Goal: Information Seeking & Learning: Learn about a topic

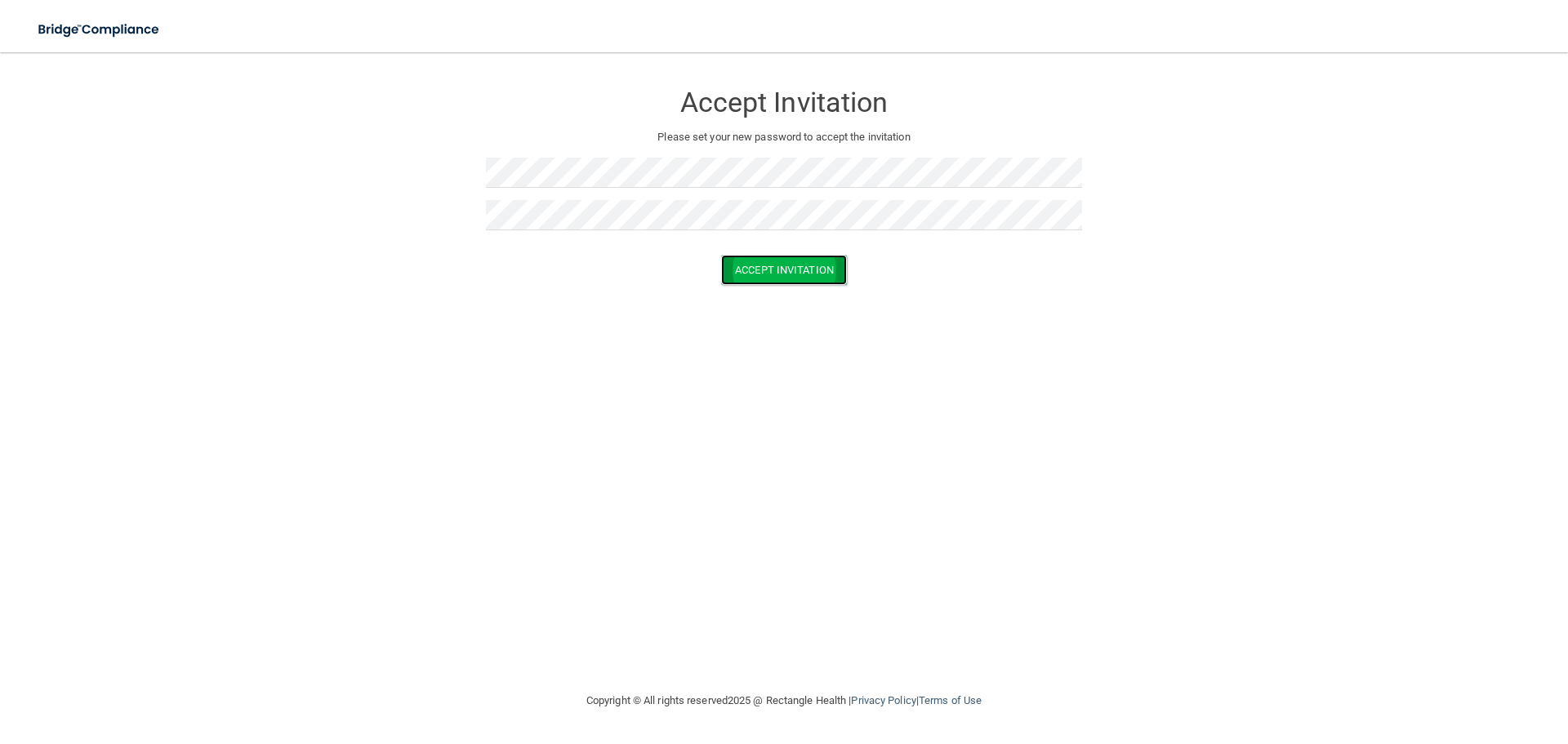
click at [751, 279] on button "Accept Invitation" at bounding box center [784, 269] width 126 height 30
click at [65, 33] on img at bounding box center [100, 29] width 150 height 33
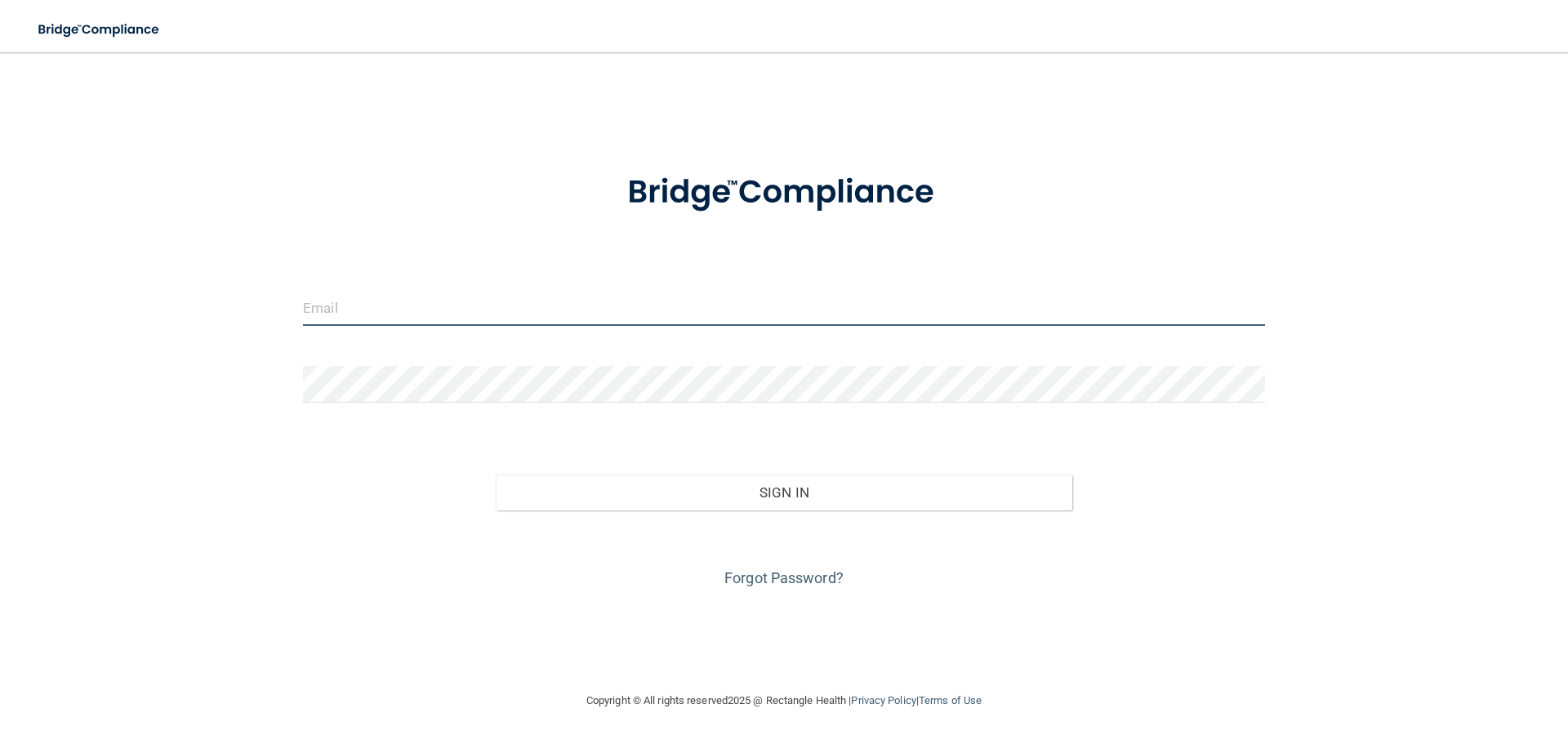
click at [372, 313] on input "email" at bounding box center [784, 307] width 962 height 37
type input "elana.snegirev21@gmail.com"
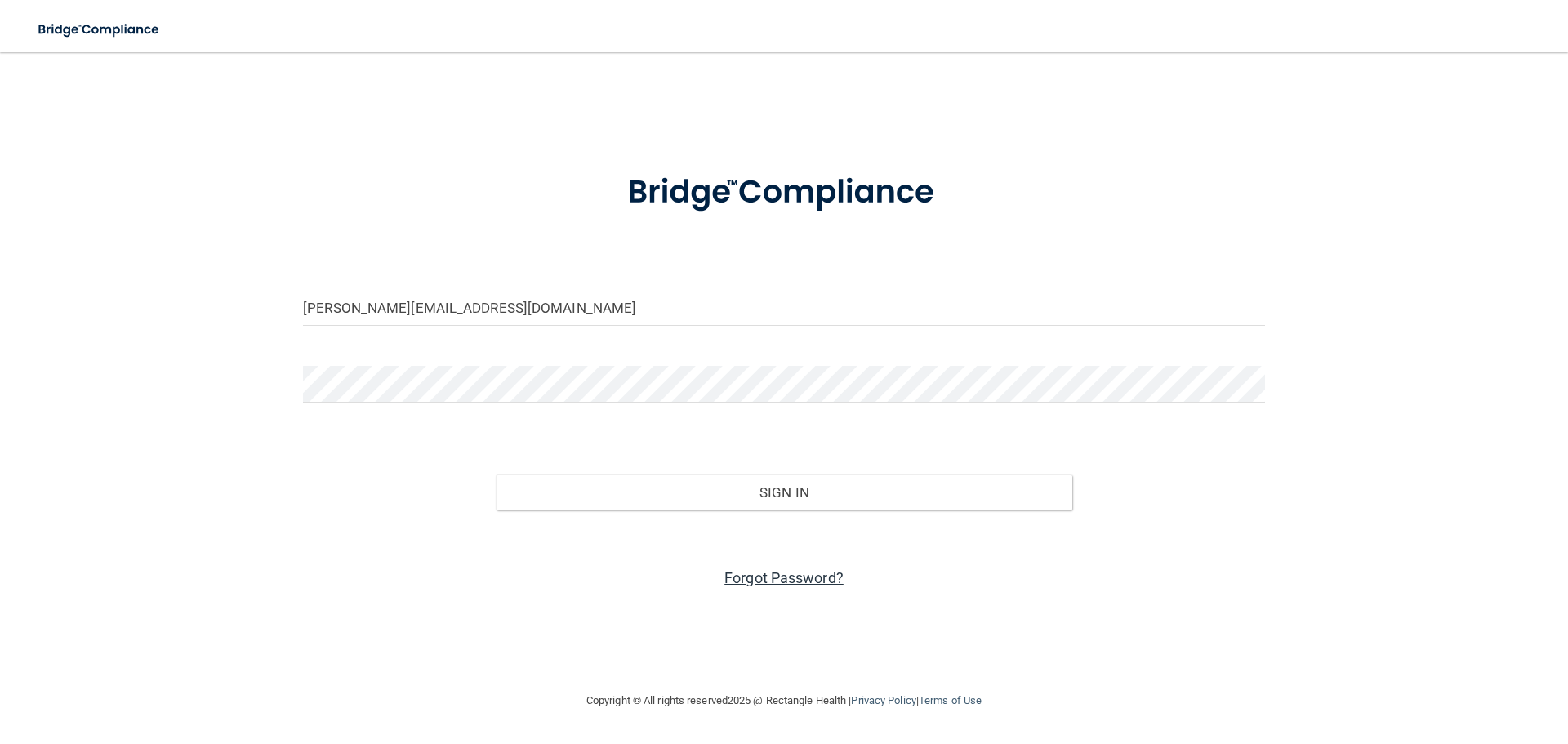
click at [773, 579] on link "Forgot Password?" at bounding box center [784, 578] width 119 height 17
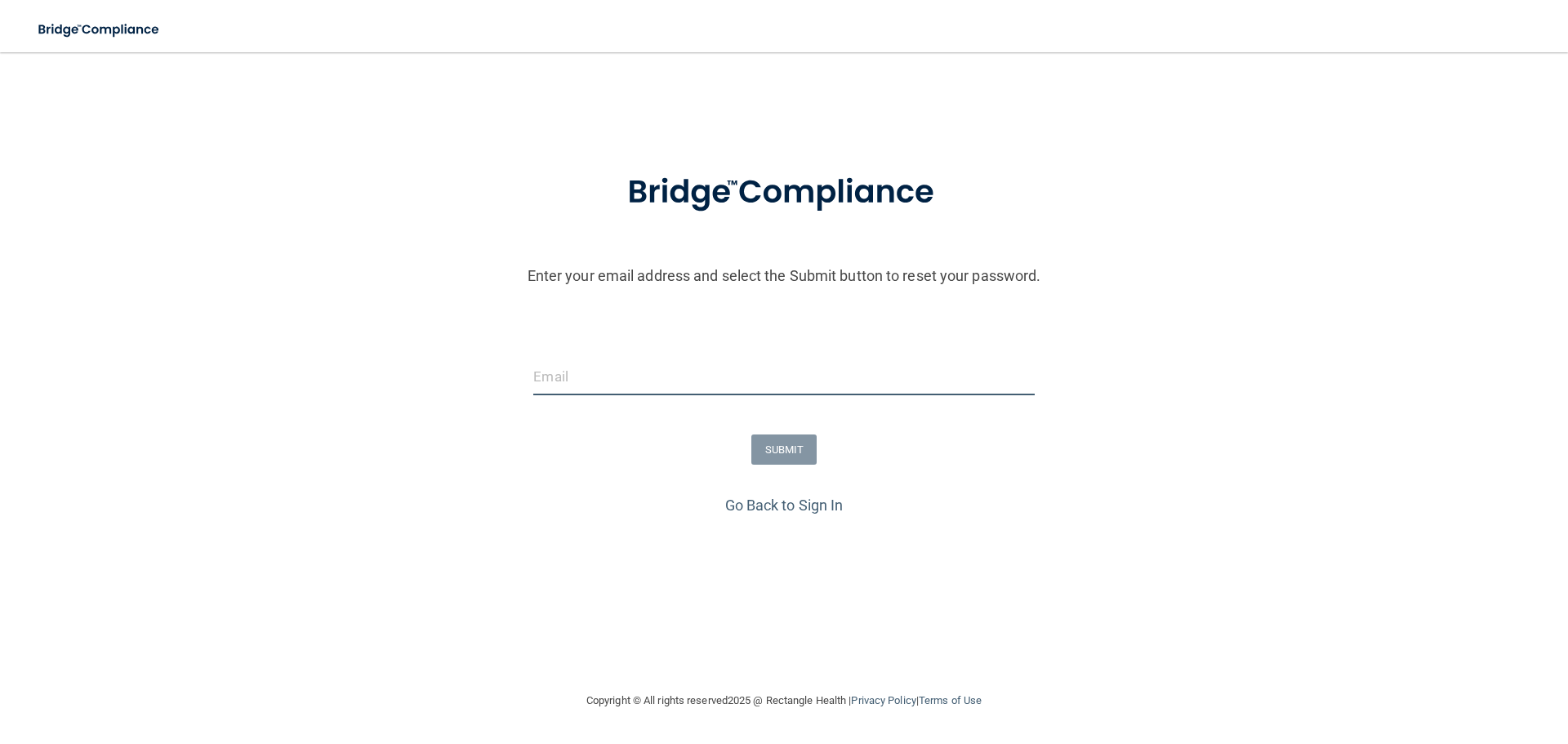
click at [648, 389] on input "email" at bounding box center [784, 377] width 501 height 37
type input "elana.snegirev21@gmail.com"
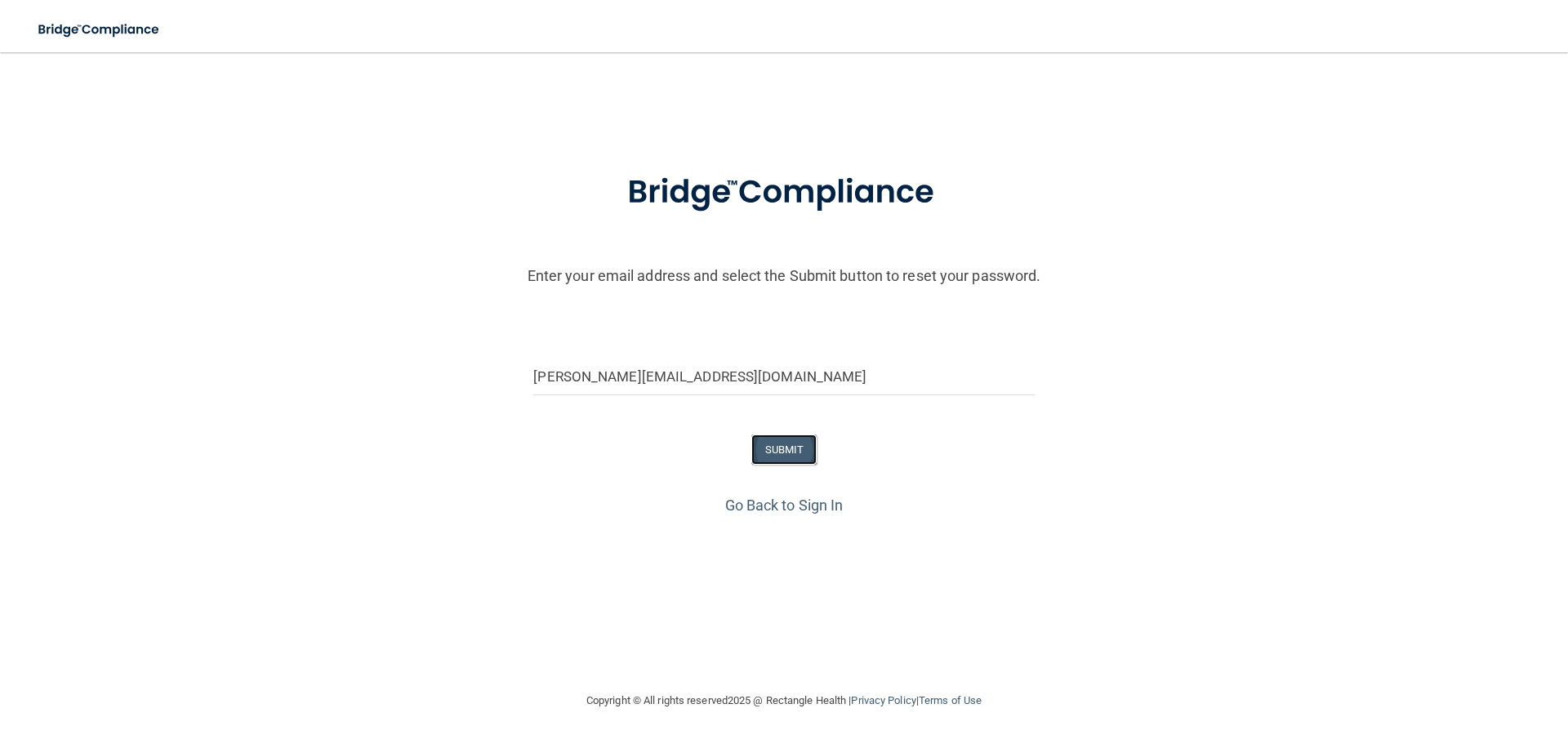
click at [801, 453] on button "SUBMIT" at bounding box center [784, 450] width 66 height 30
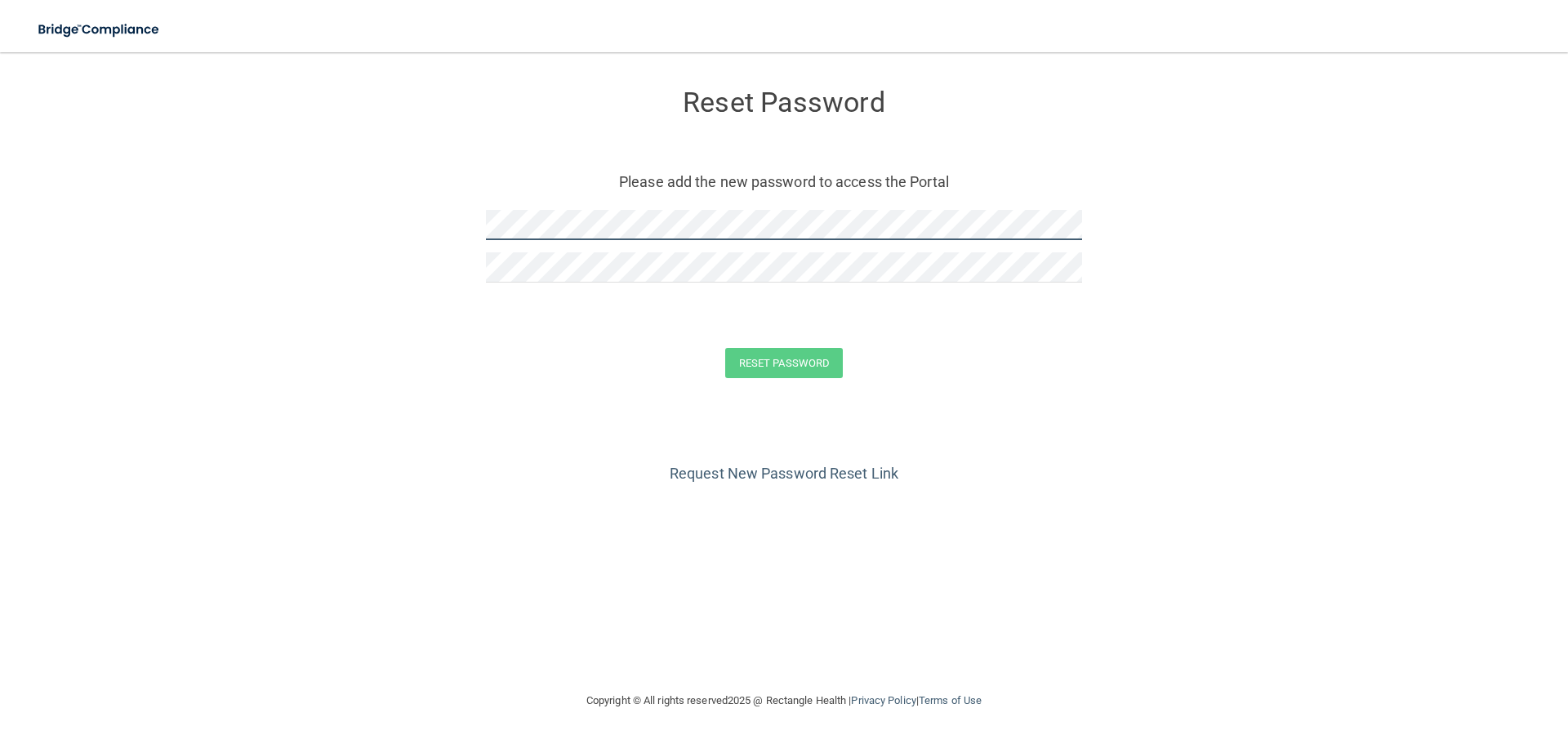
click at [466, 228] on form "Reset Password Please add the new password to access the Portal Reset Password …" at bounding box center [784, 237] width 1503 height 336
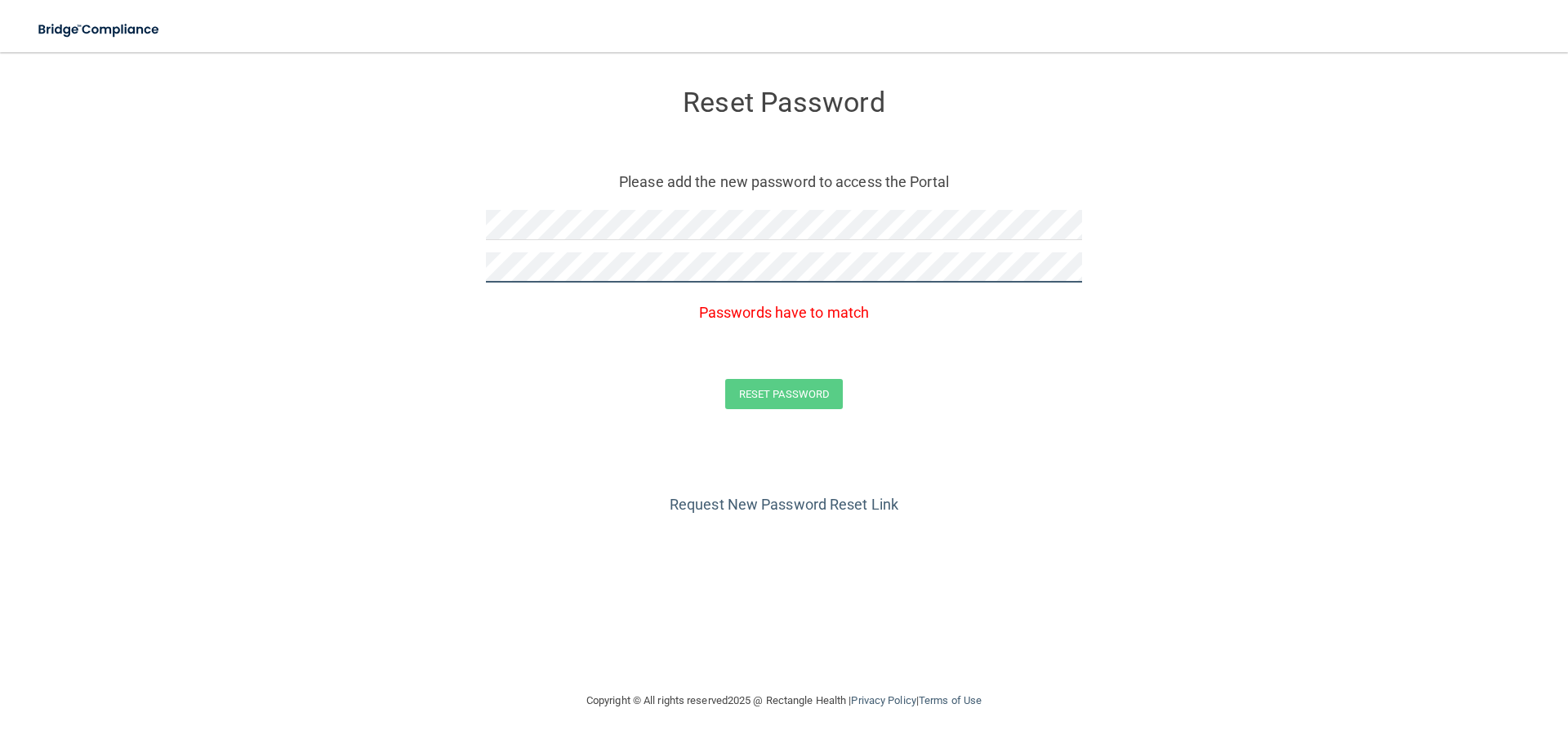
click at [368, 279] on form "Reset Password Please add the new password to access the Portal Passwords have …" at bounding box center [784, 252] width 1503 height 368
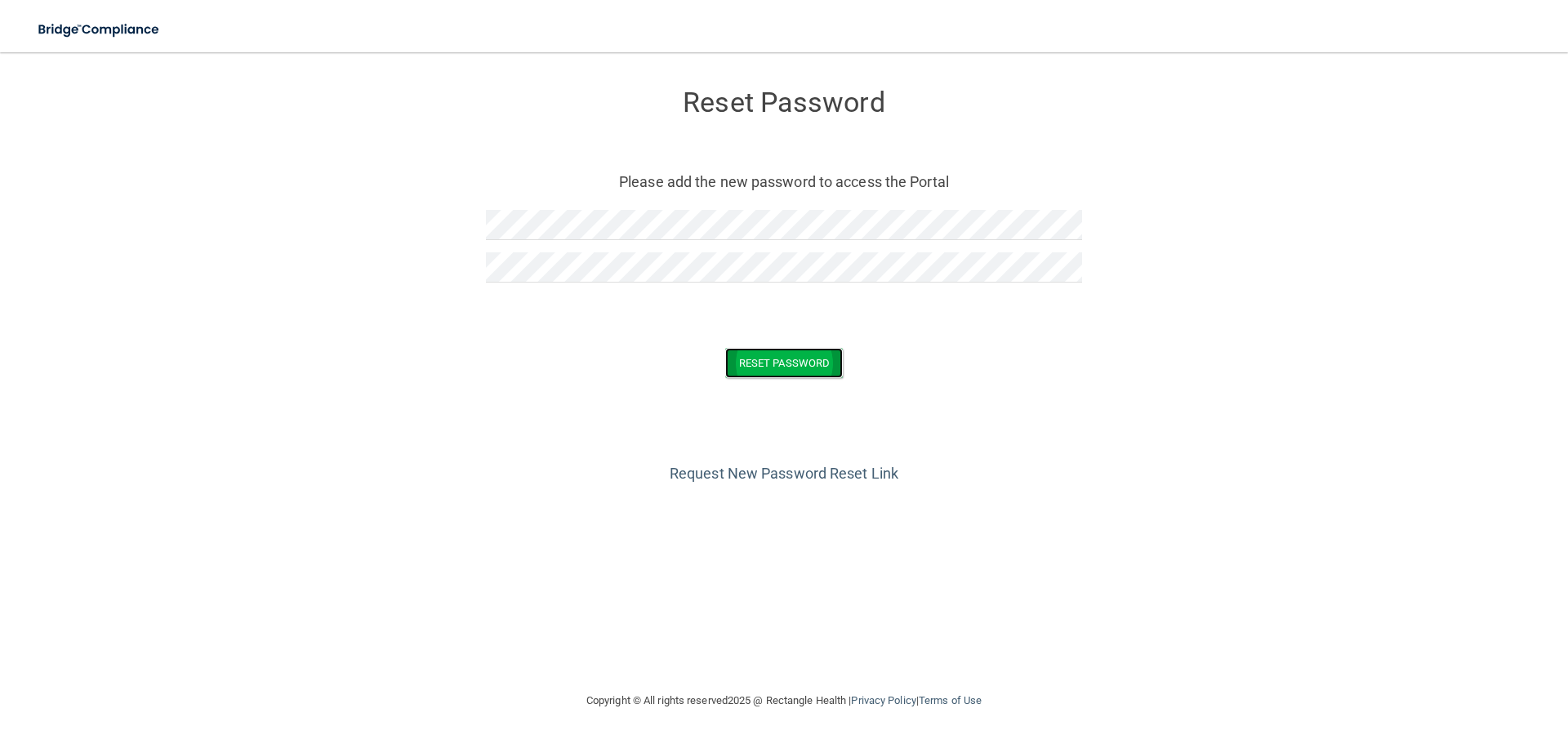
click at [777, 358] on button "Reset Password" at bounding box center [784, 363] width 118 height 30
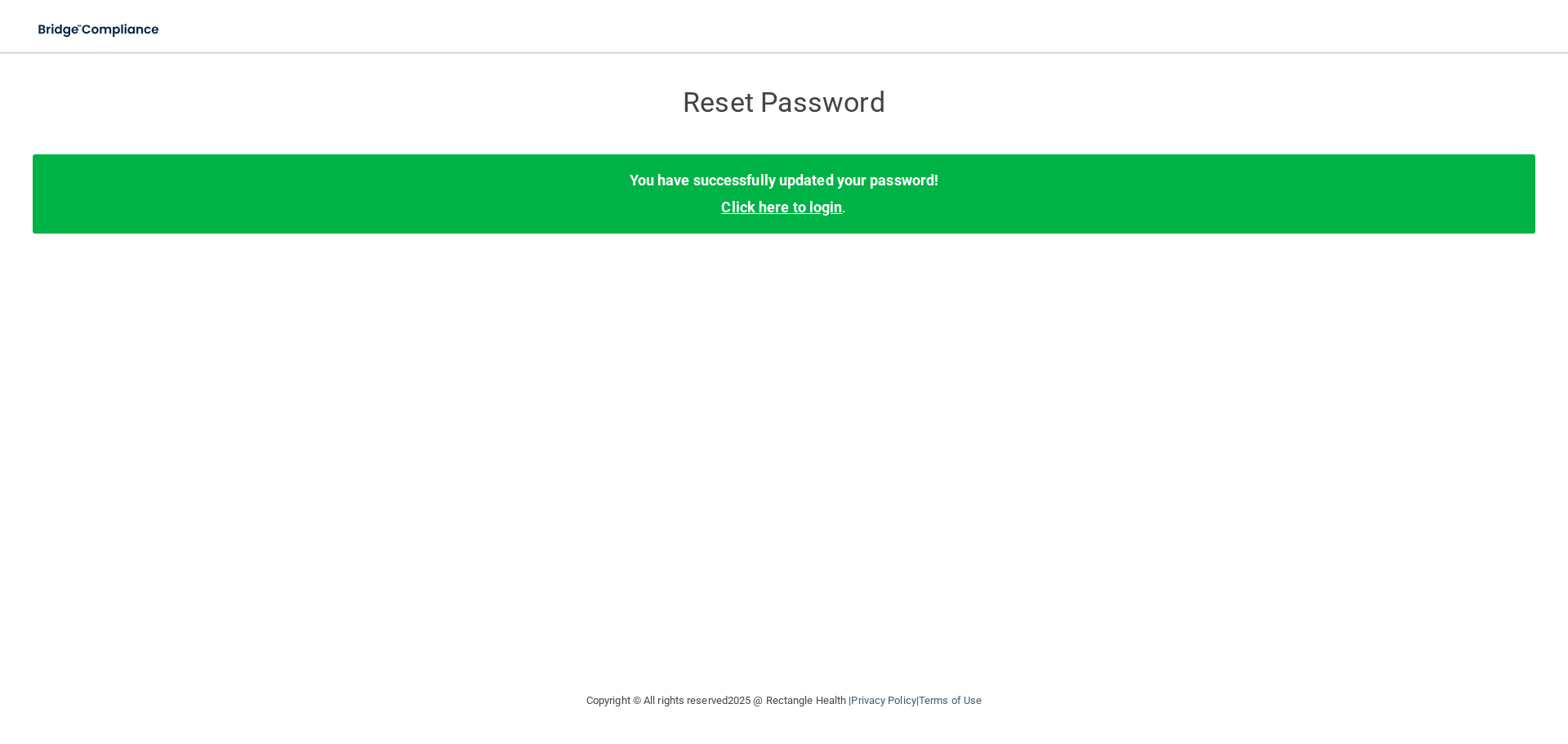
click at [810, 212] on link "Click here to login" at bounding box center [781, 207] width 121 height 17
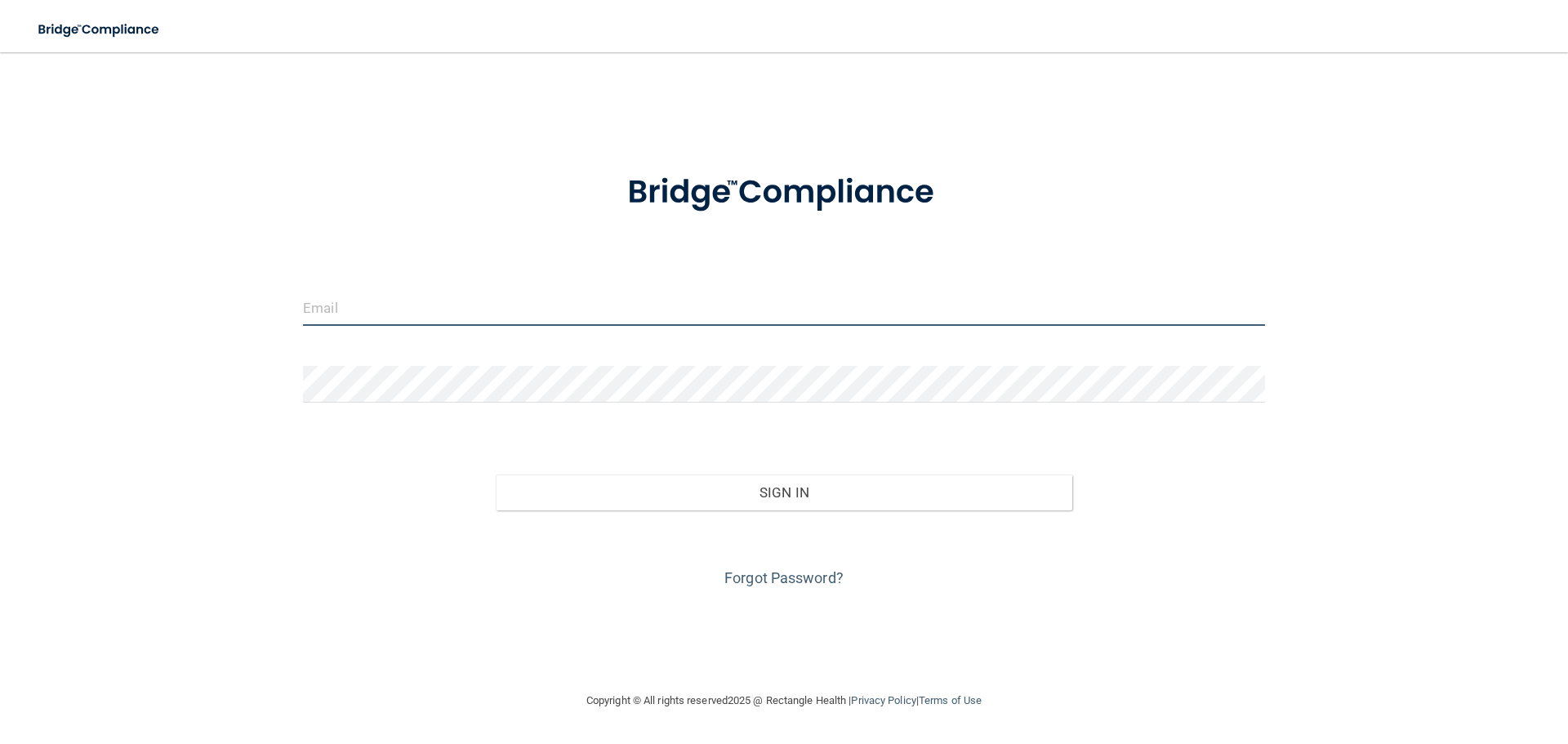
click at [588, 313] on input "email" at bounding box center [784, 307] width 962 height 37
type input "elana.snegirev21@gmail.com"
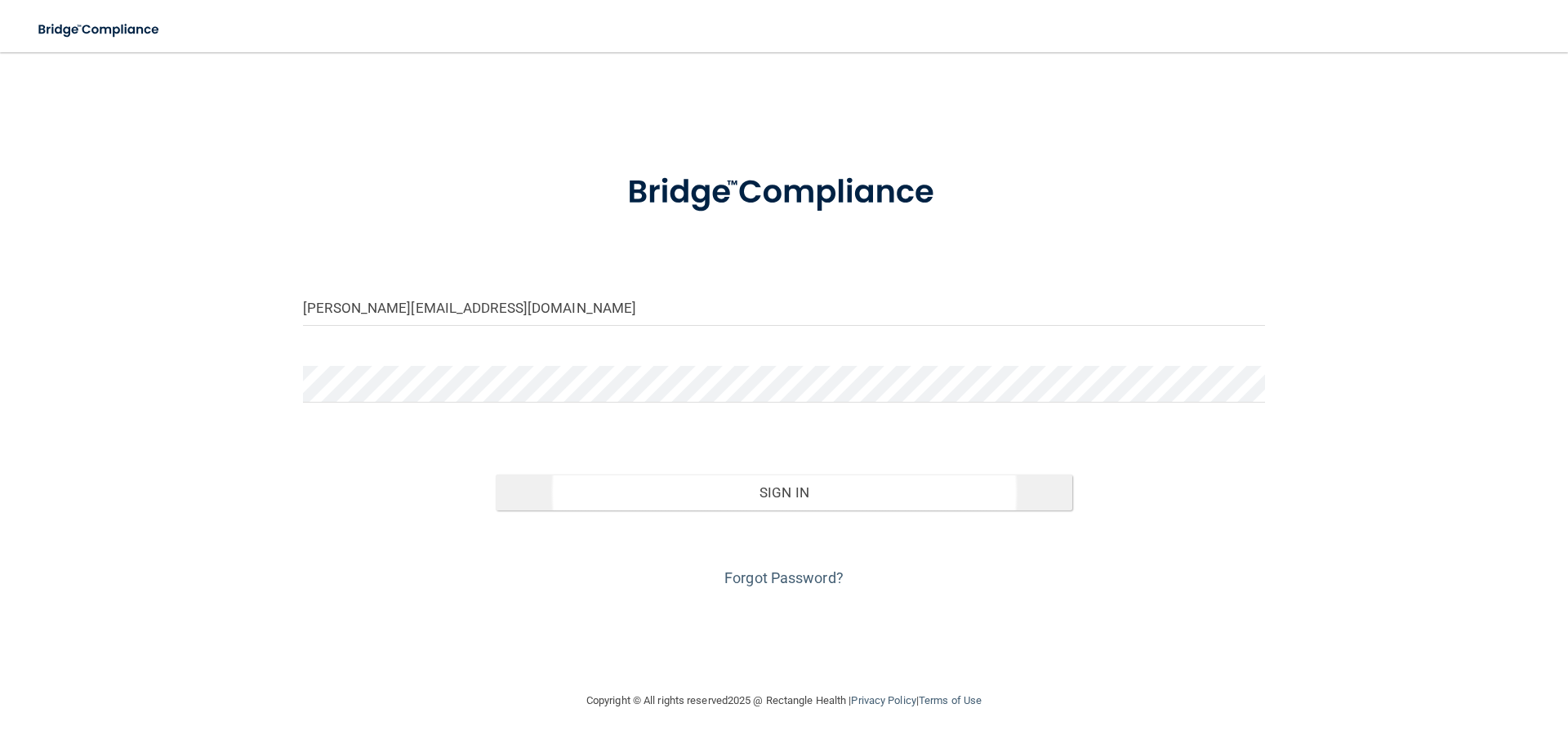
click at [735, 511] on div "Forgot Password?" at bounding box center [784, 551] width 986 height 82
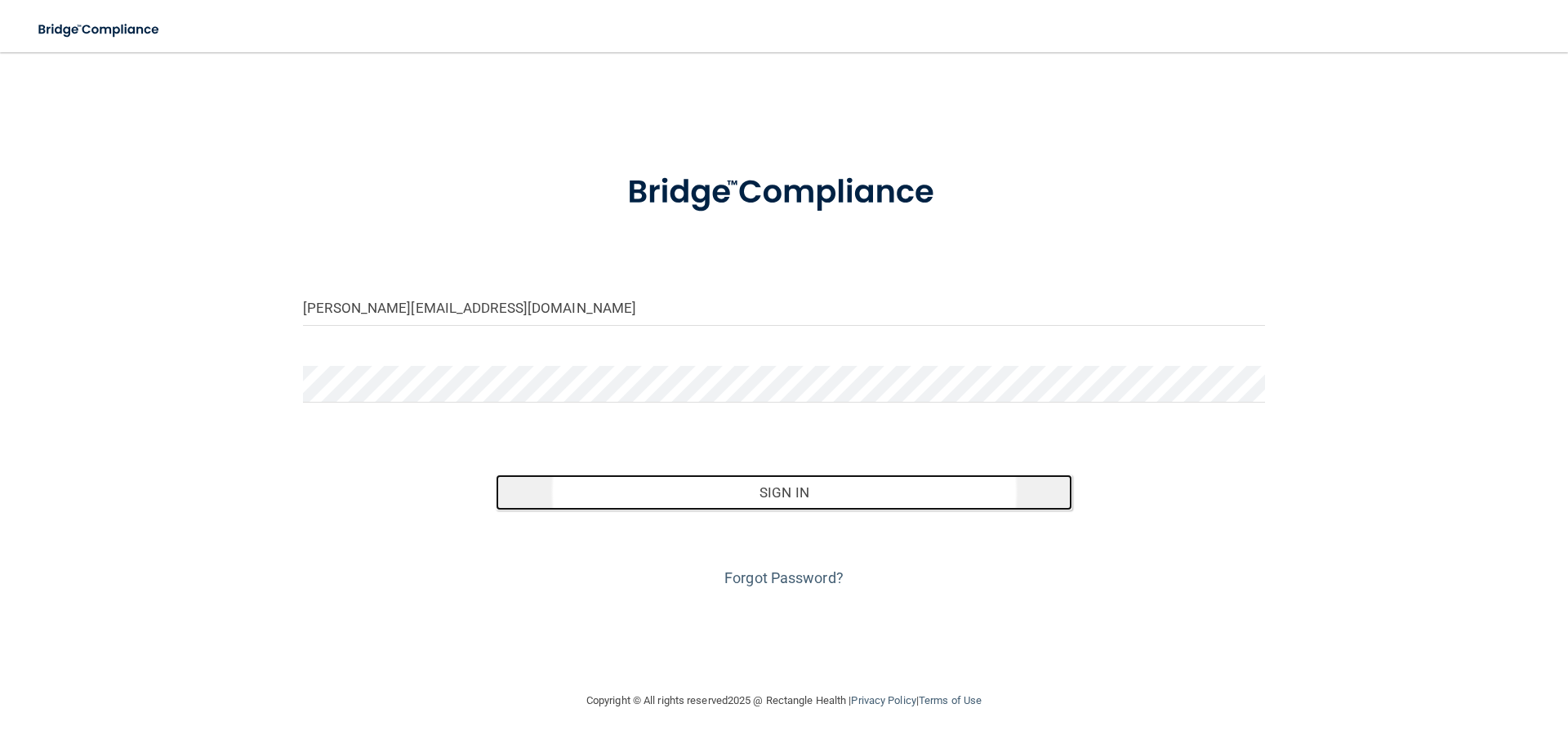
click at [727, 495] on button "Sign In" at bounding box center [784, 493] width 577 height 36
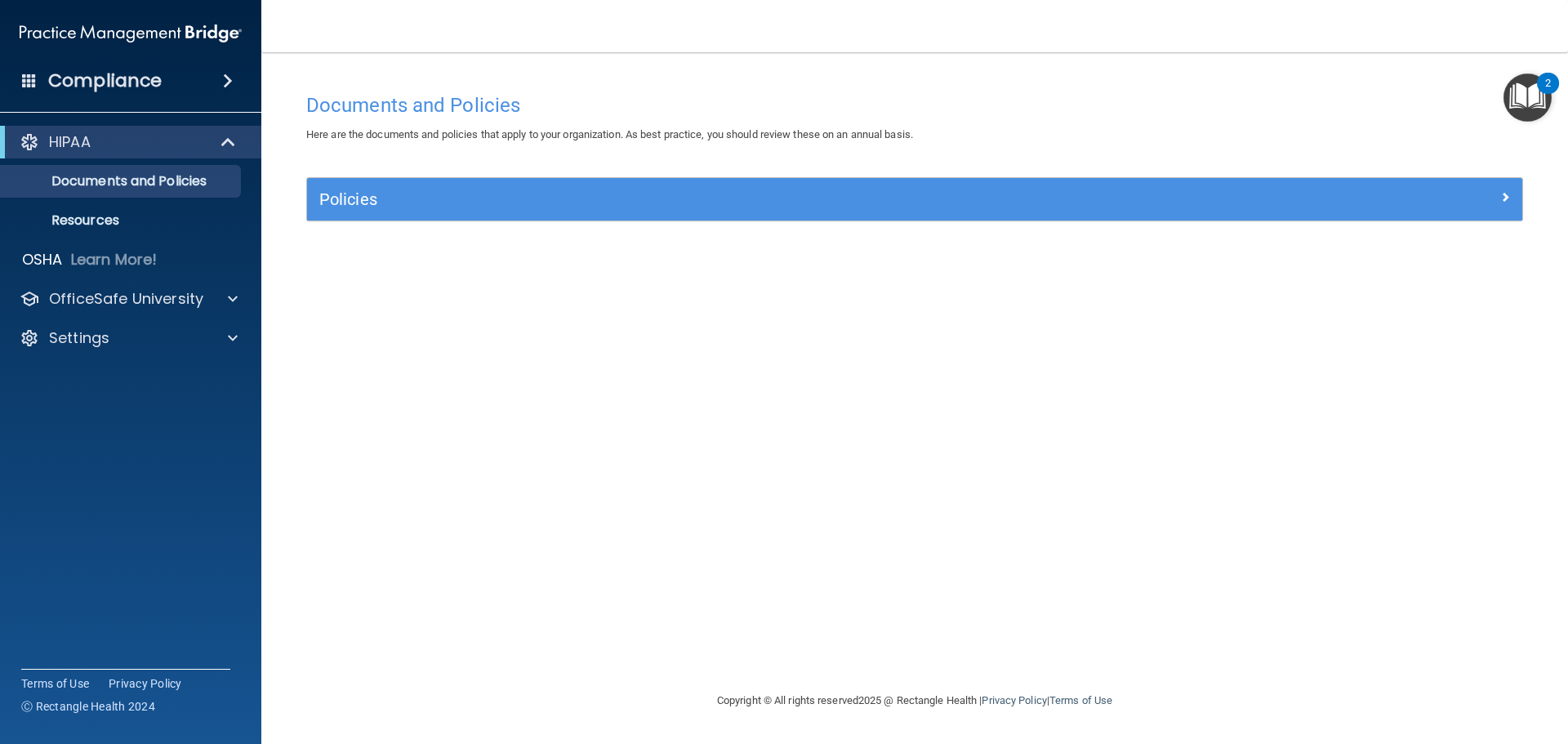
click at [1534, 94] on img "Open Resource Center, 2 new notifications" at bounding box center [1528, 98] width 48 height 48
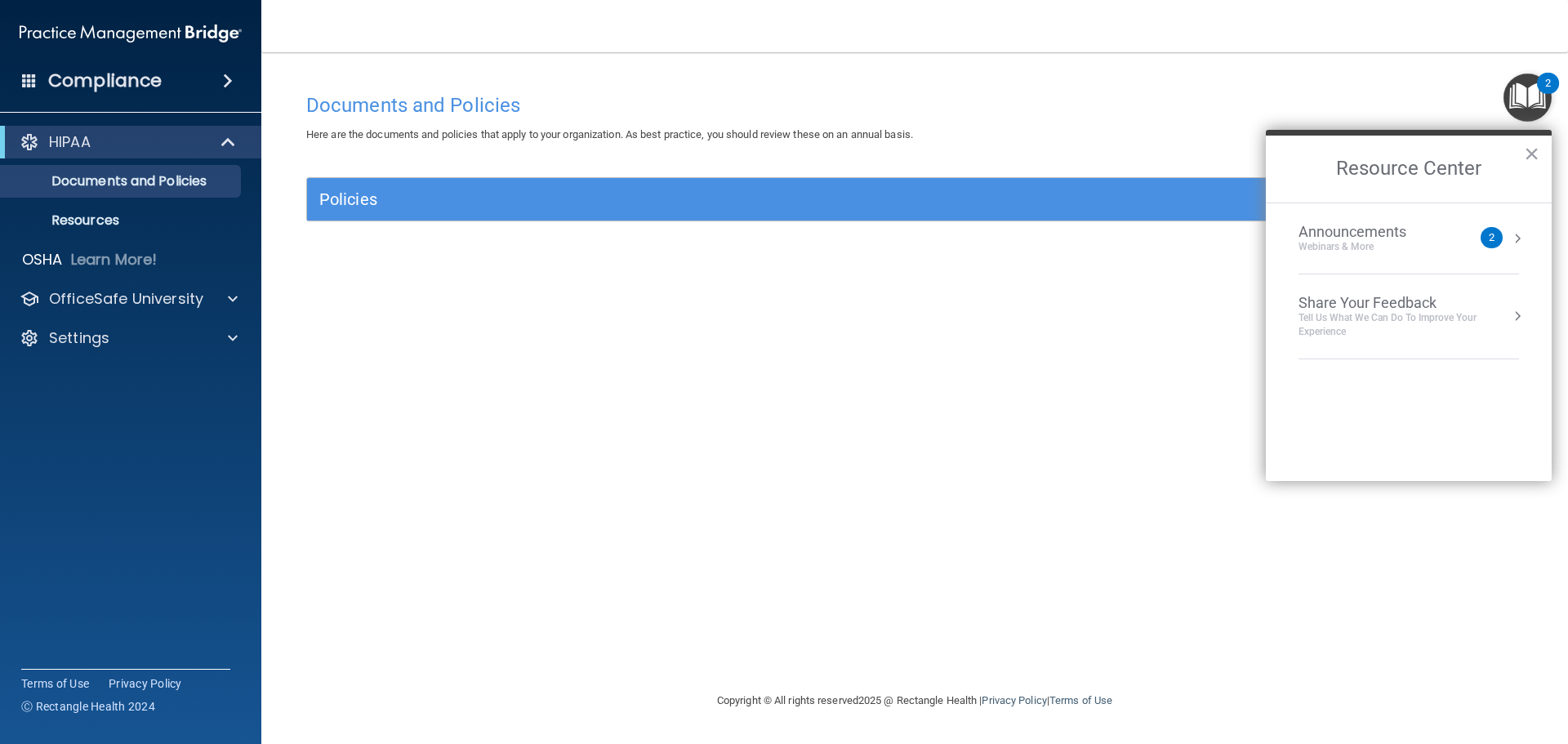
click at [1479, 239] on div "Announcements Webinars & More 2" at bounding box center [1408, 239] width 220 height 31
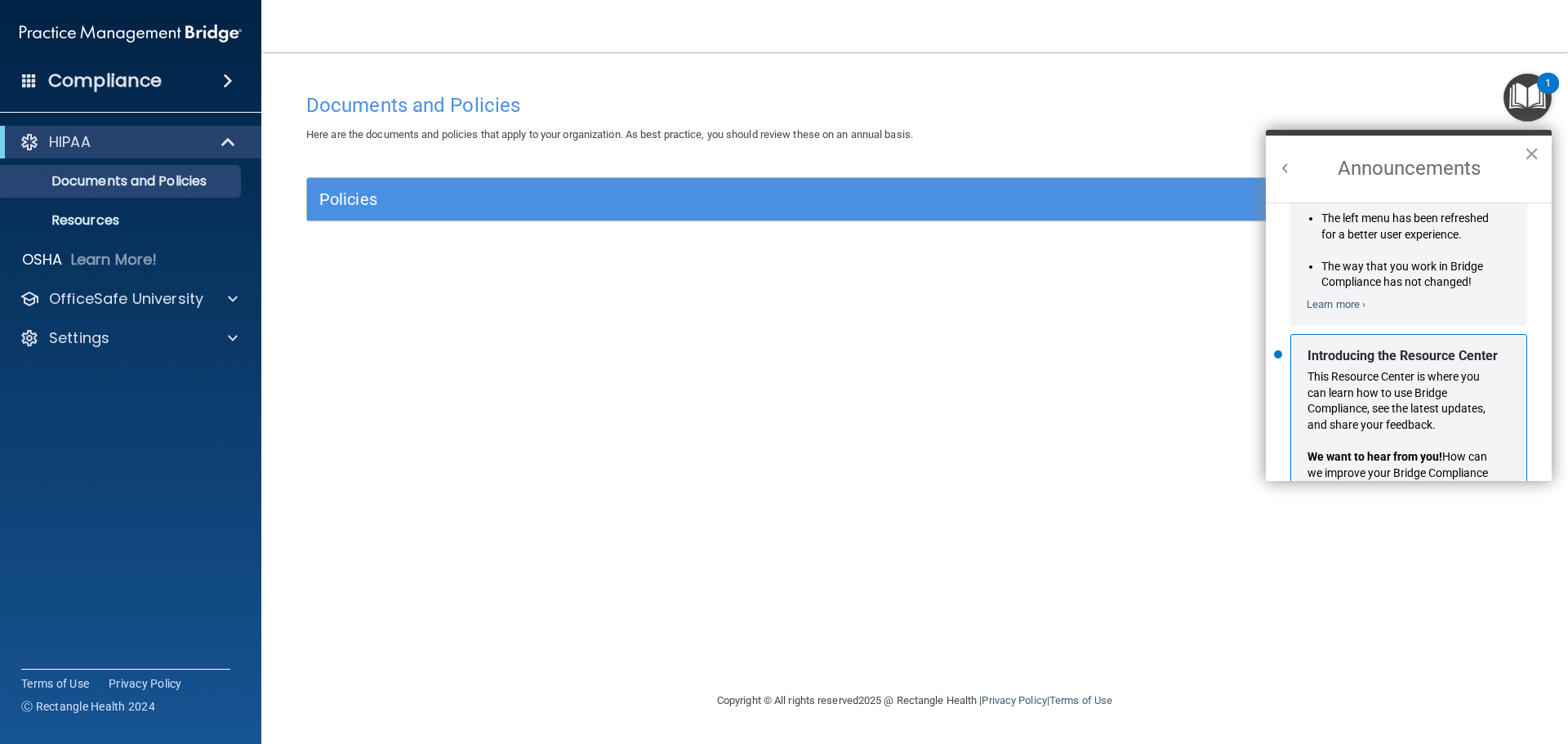
scroll to position [287, 0]
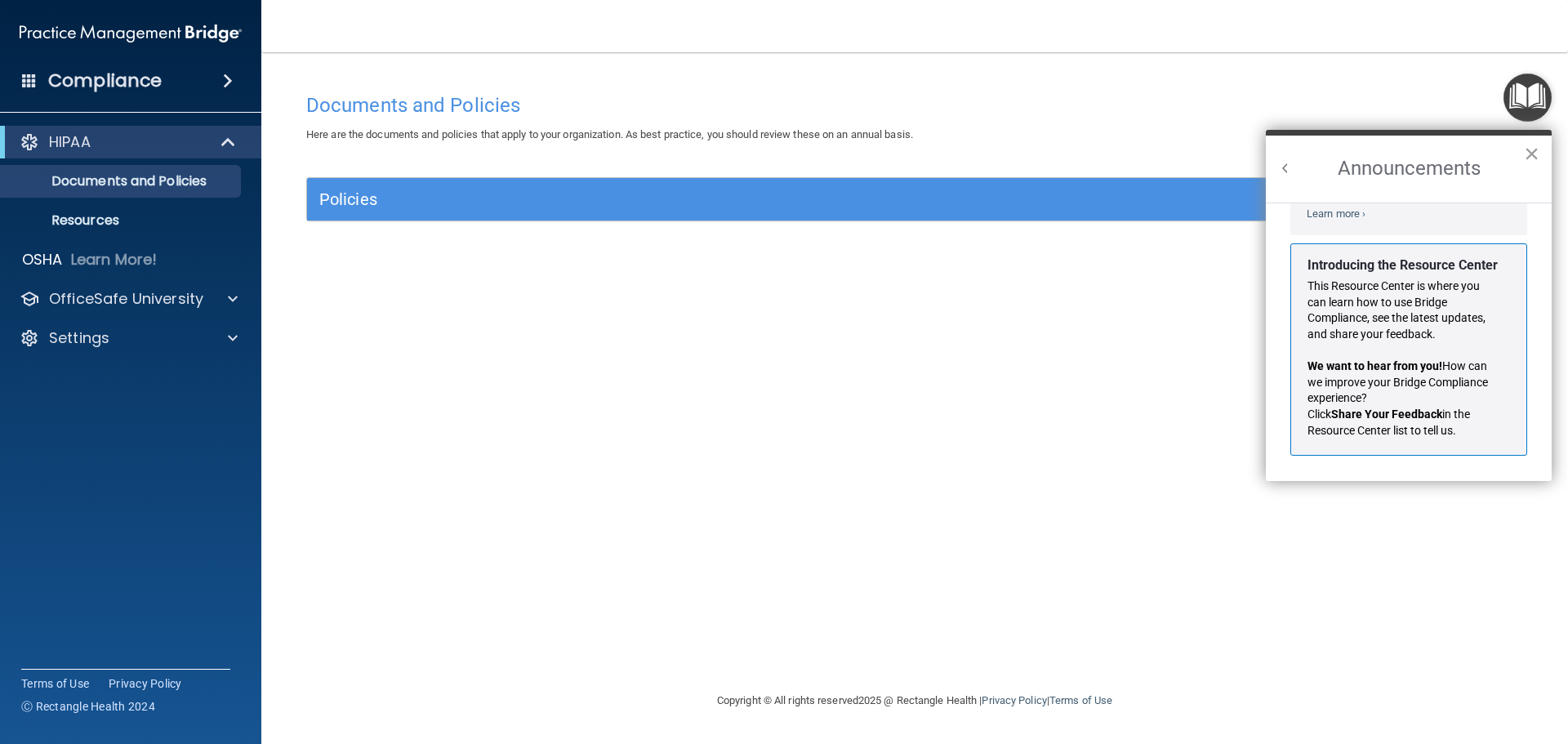
click at [1530, 160] on button "×" at bounding box center [1532, 154] width 15 height 26
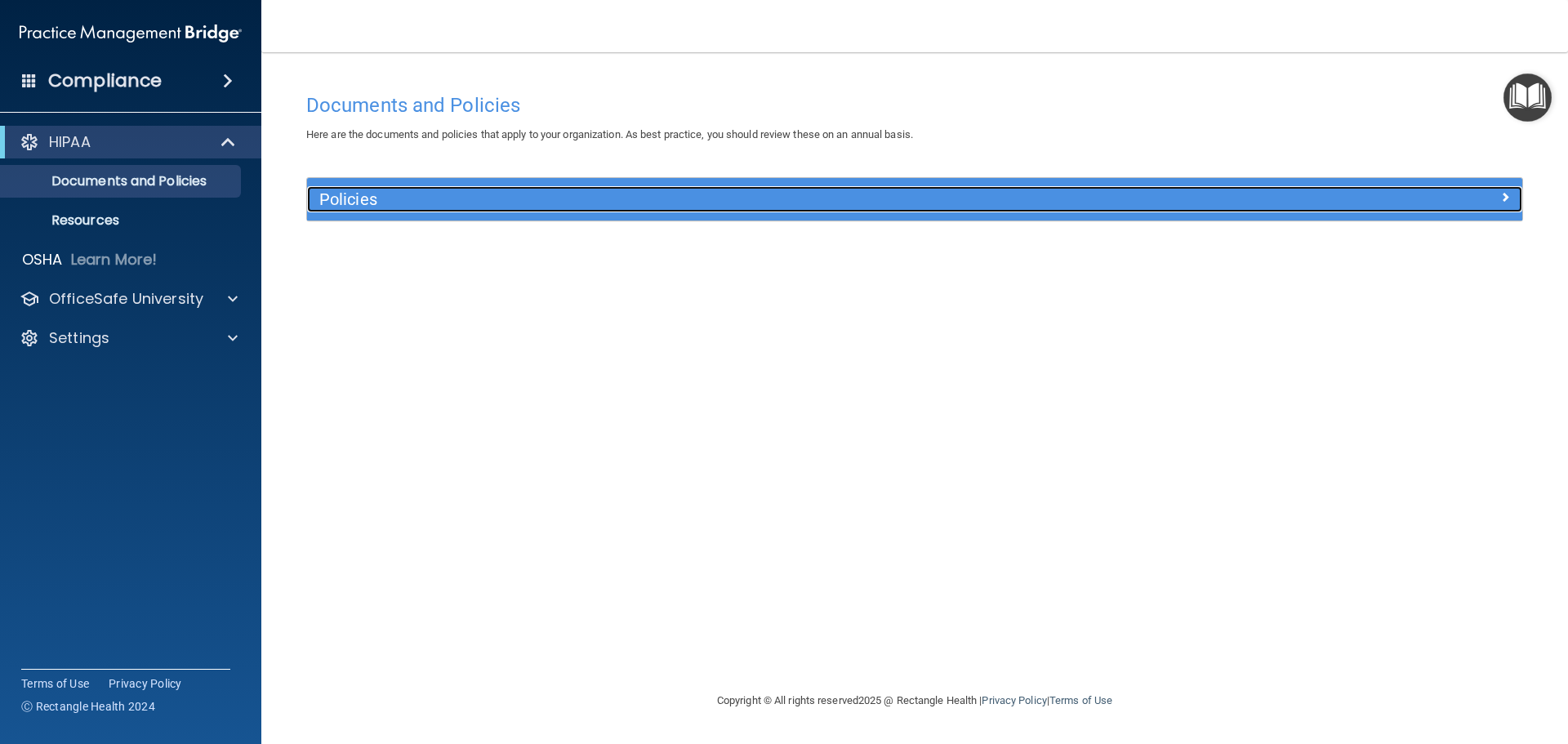
click at [1017, 197] on h5 "Policies" at bounding box center [763, 199] width 887 height 18
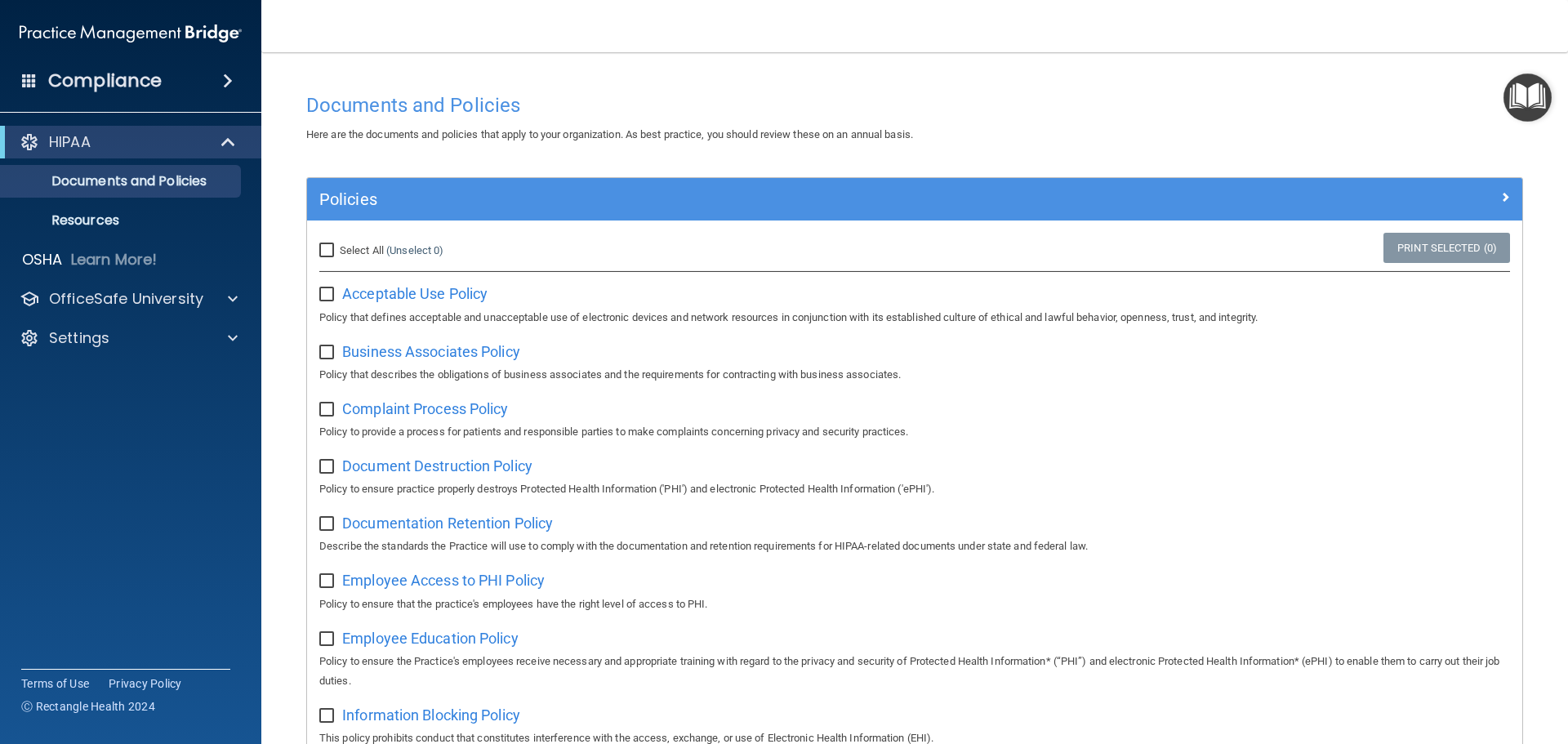
click at [330, 299] on input "checkbox" at bounding box center [329, 294] width 19 height 13
click at [326, 297] on input "checkbox" at bounding box center [329, 294] width 19 height 13
checkbox input "false"
click at [372, 296] on span "Acceptable Use Policy" at bounding box center [414, 293] width 145 height 17
click at [126, 145] on div "HIPAA" at bounding box center [108, 142] width 202 height 20
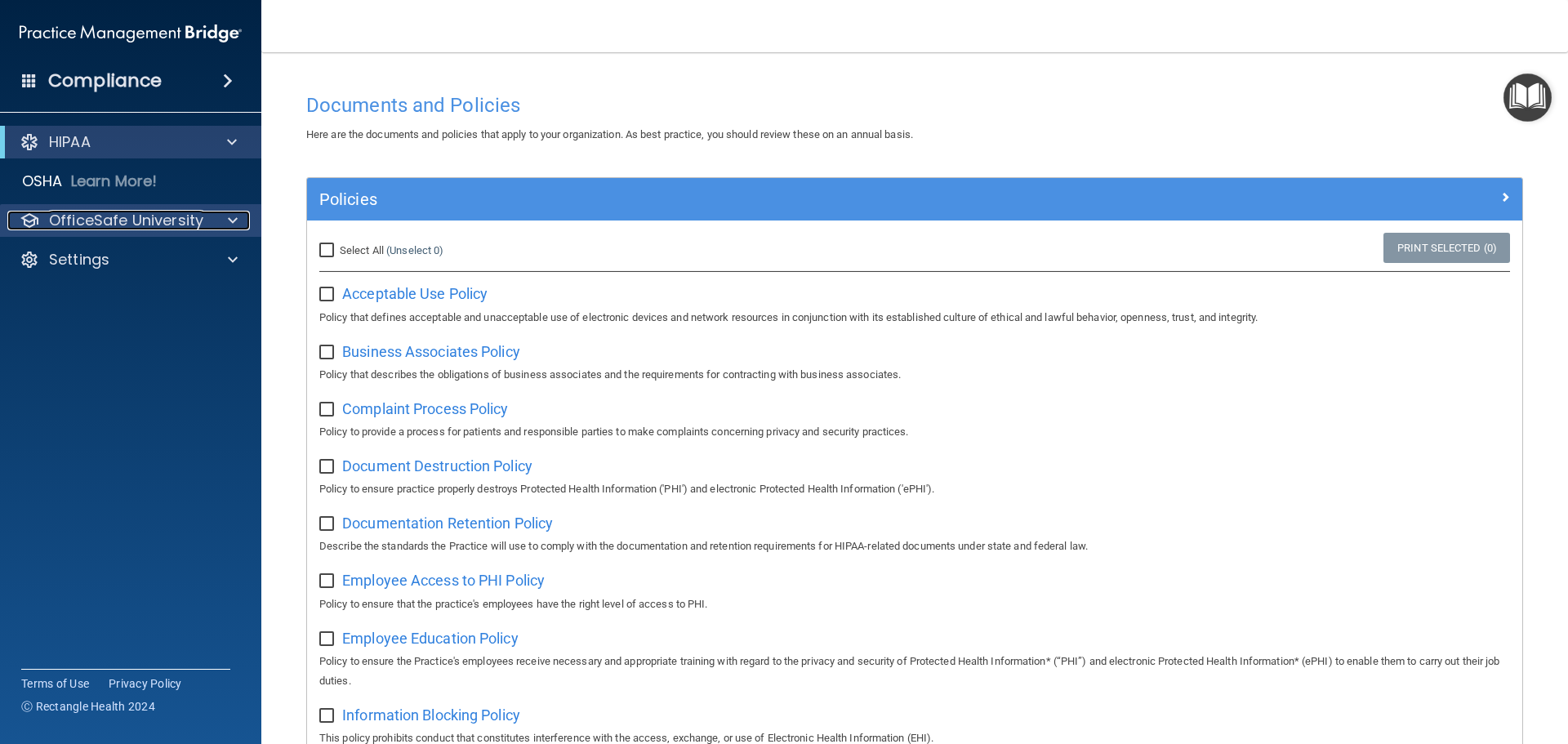
click at [129, 227] on p "OfficeSafe University" at bounding box center [126, 221] width 154 height 20
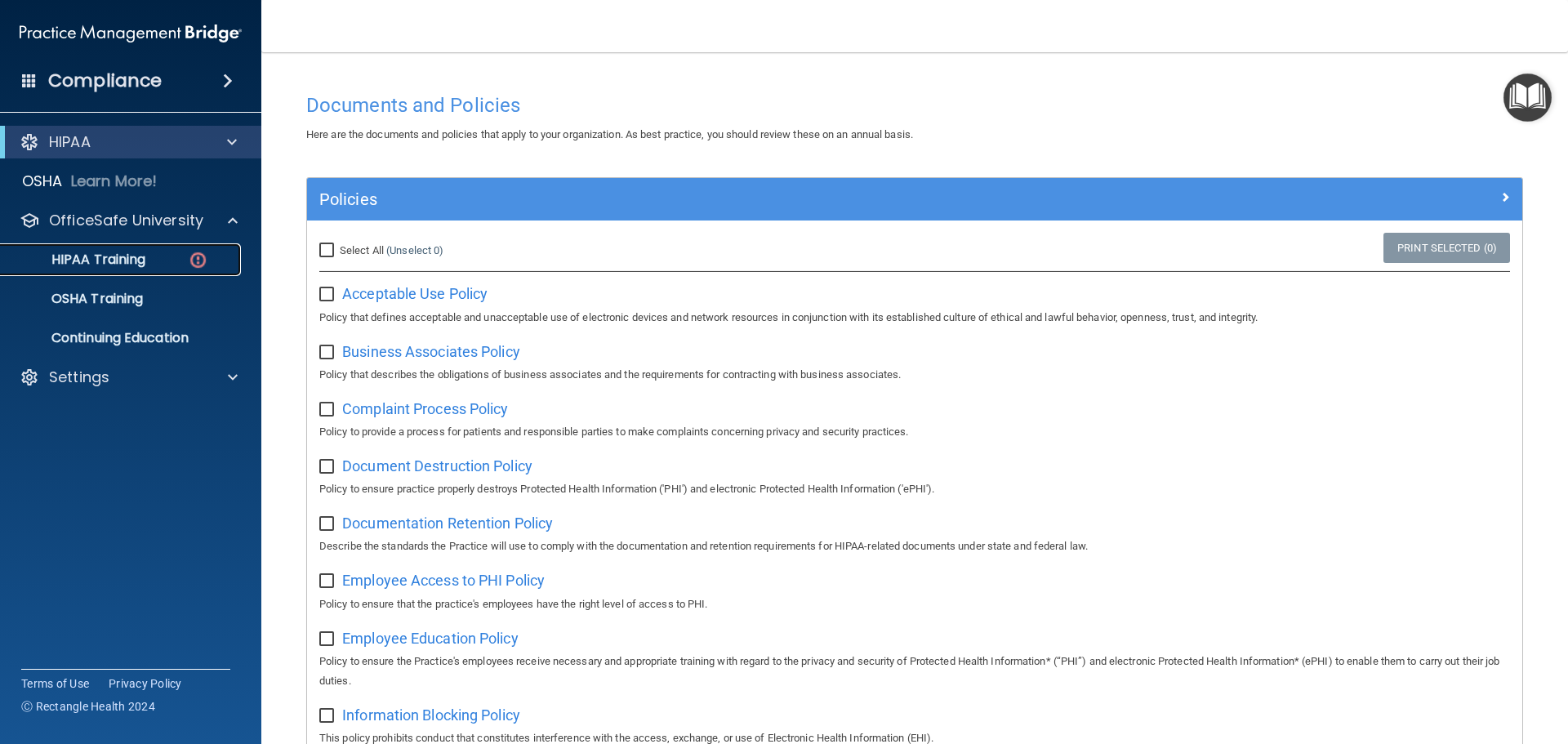
click at [156, 268] on link "HIPAA Training" at bounding box center [112, 260] width 257 height 33
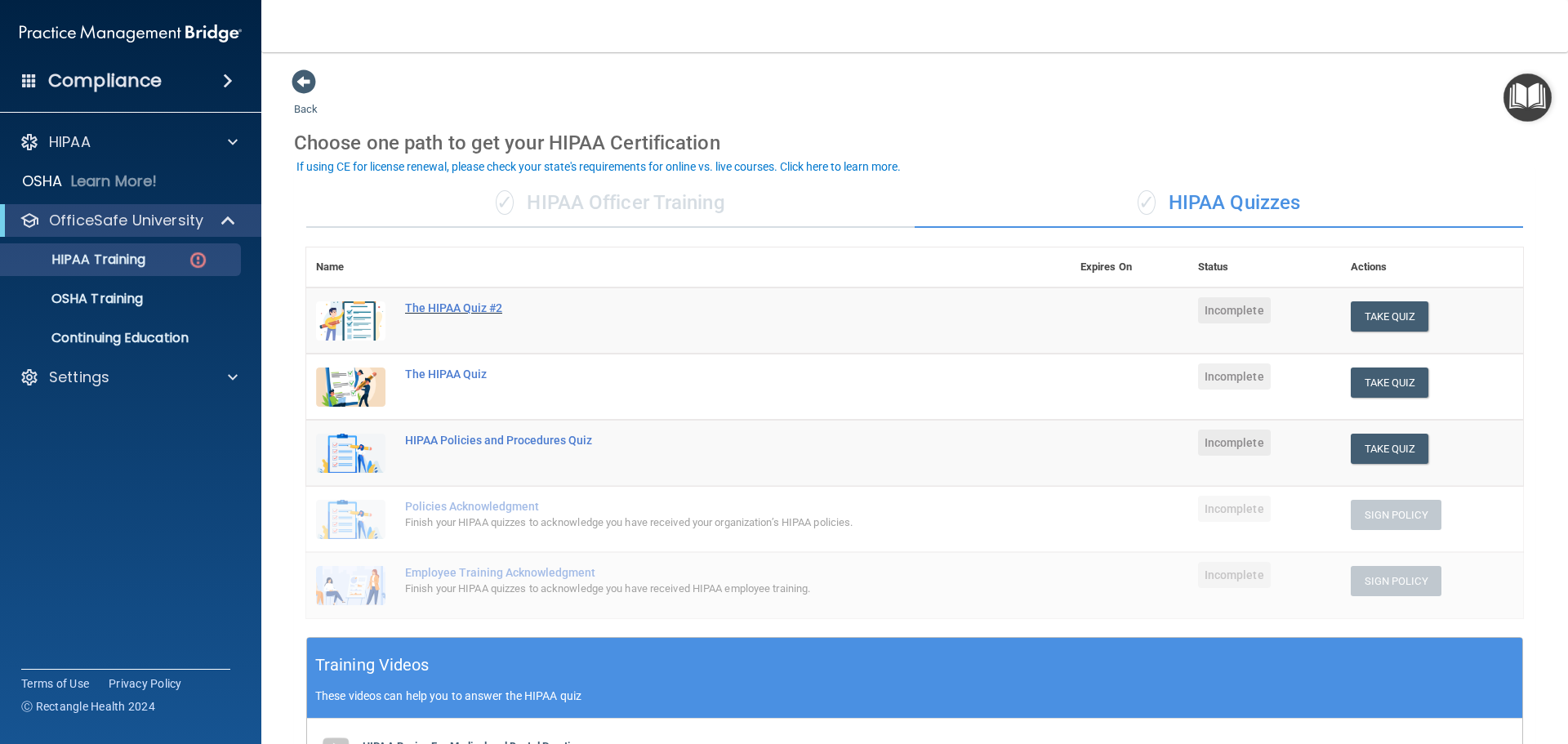
click at [476, 306] on div "The HIPAA Quiz #2" at bounding box center [697, 307] width 584 height 13
